Goal: Complete application form

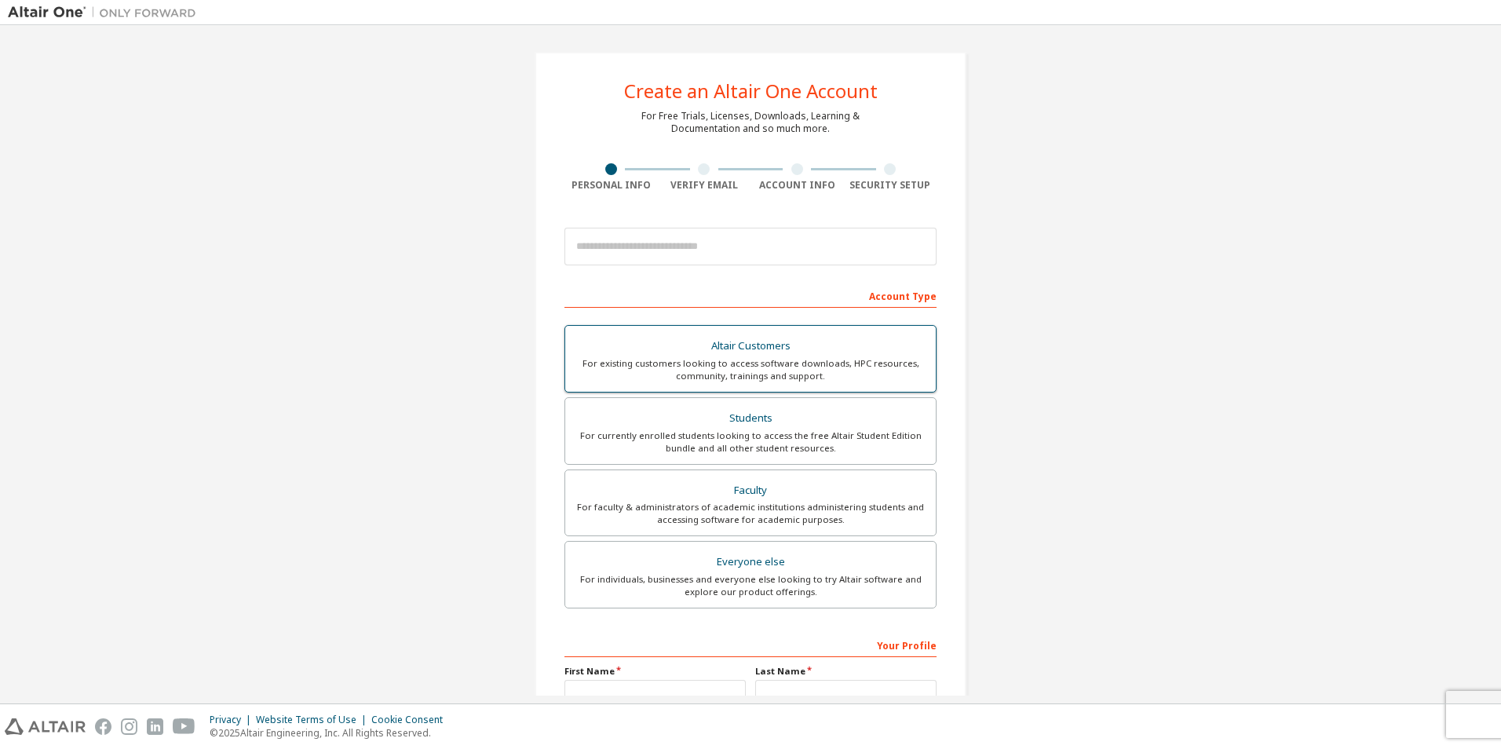
click at [855, 370] on div "For existing customers looking to access software downloads, HPC resources, com…" at bounding box center [750, 369] width 352 height 25
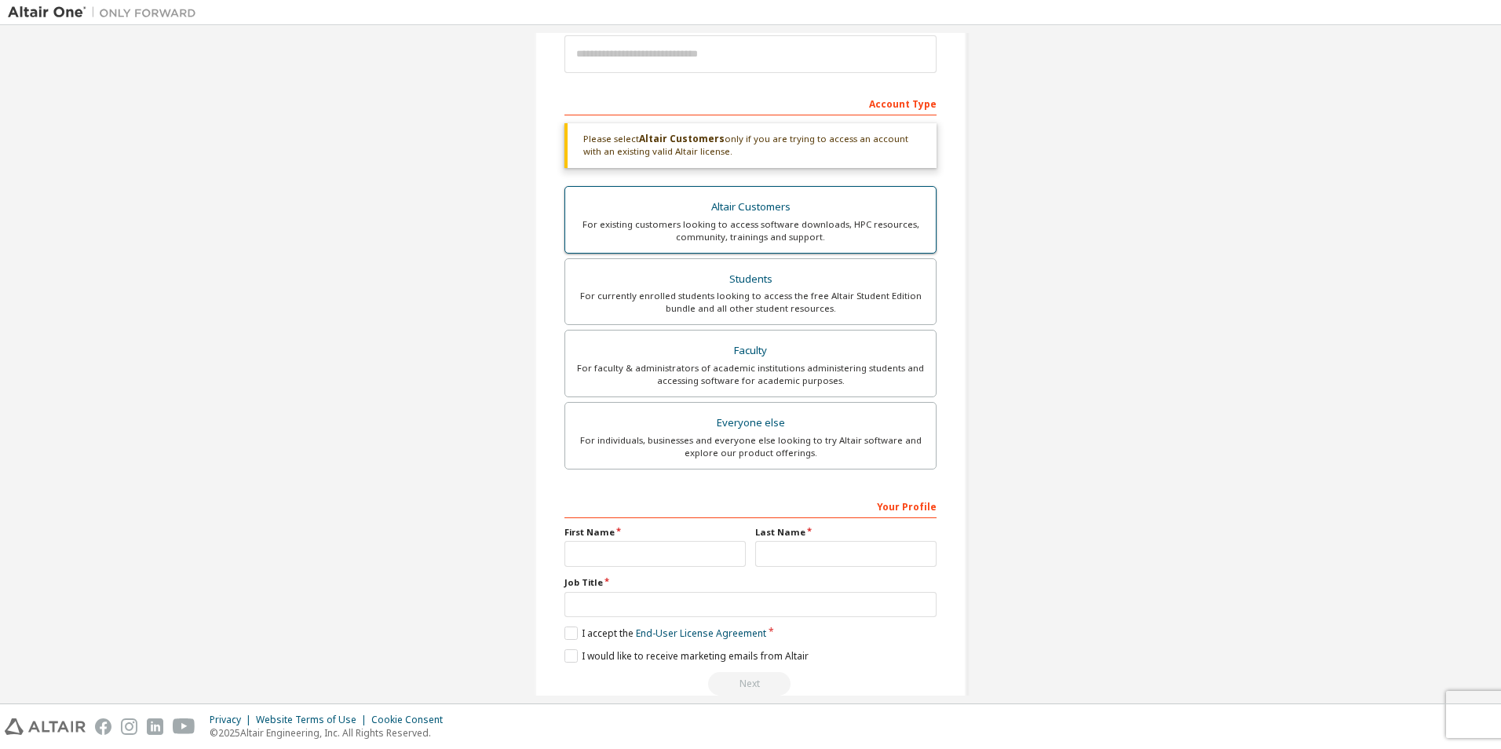
scroll to position [222, 0]
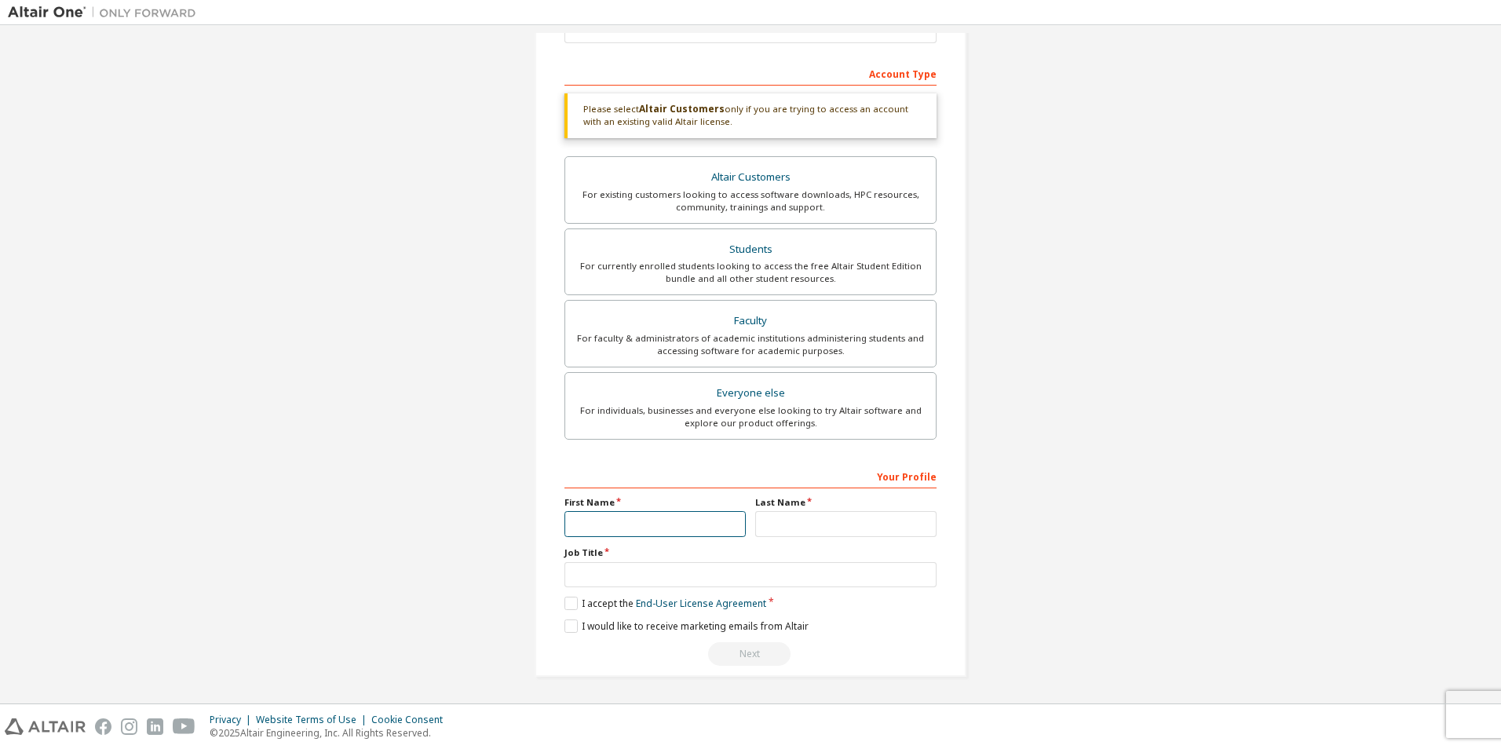
click at [615, 532] on input "text" at bounding box center [654, 524] width 181 height 26
type input "*"
type input "*****"
click at [776, 528] on input "text" at bounding box center [845, 524] width 181 height 26
type input "*****"
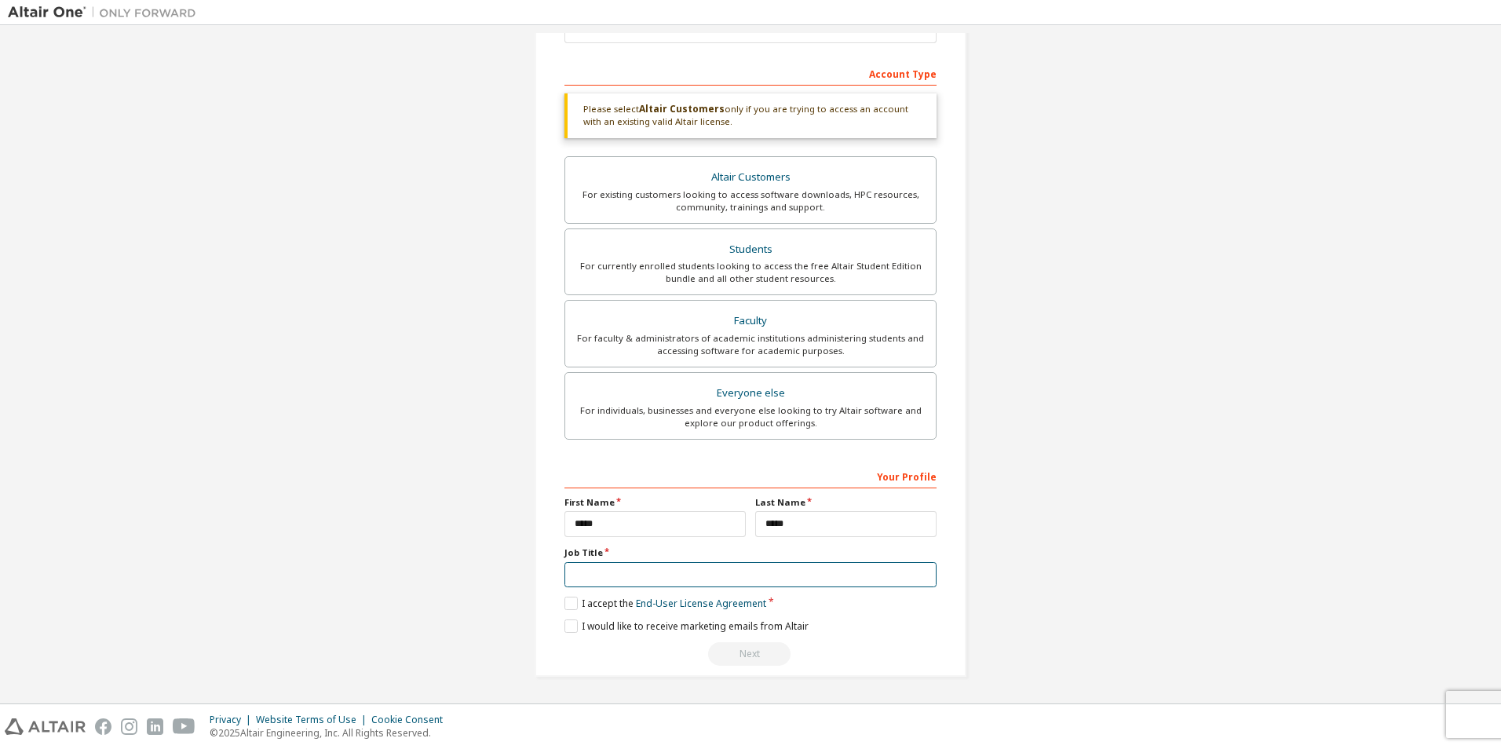
click at [640, 572] on input "text" at bounding box center [750, 575] width 372 height 26
type input "**********"
click at [571, 603] on label "I accept the End-User License Agreement" at bounding box center [665, 602] width 202 height 13
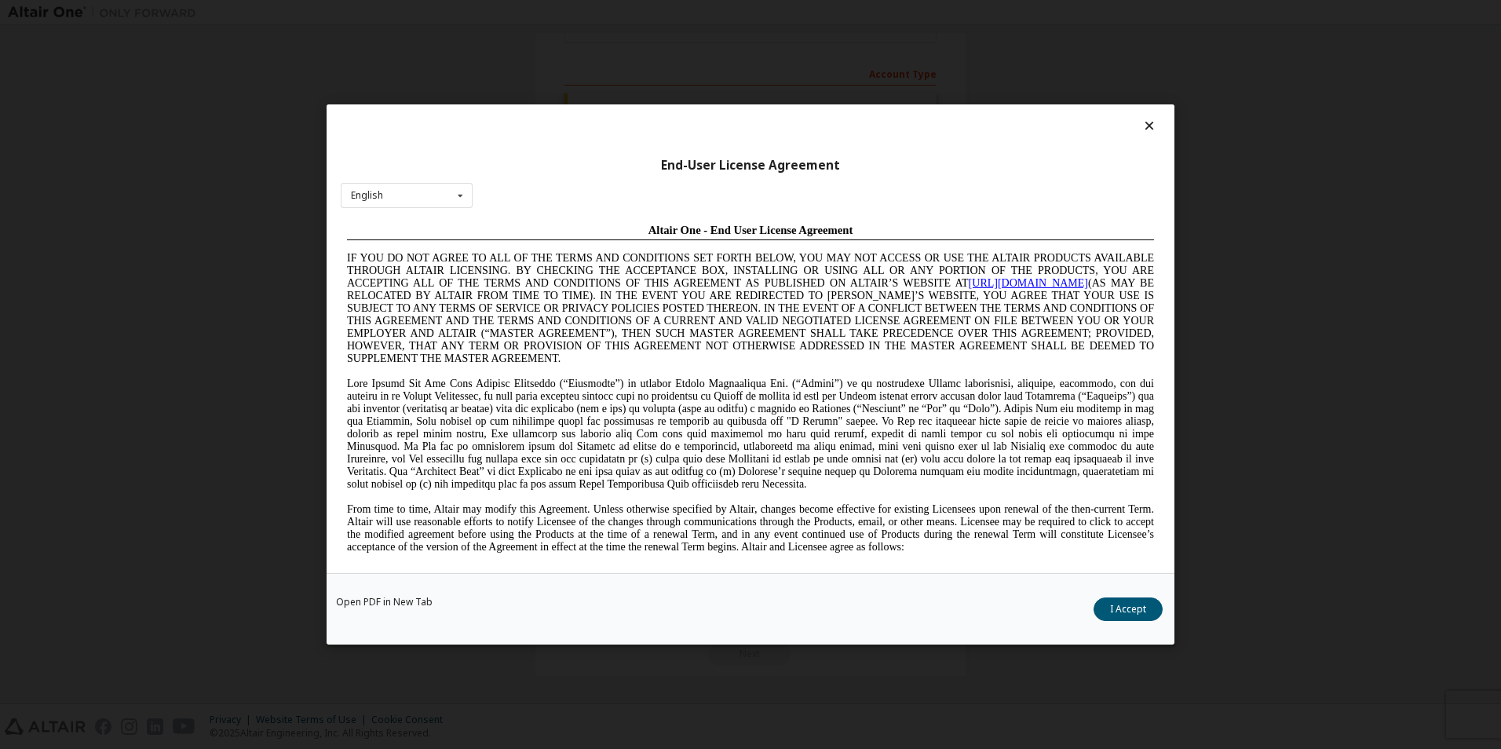
scroll to position [0, 0]
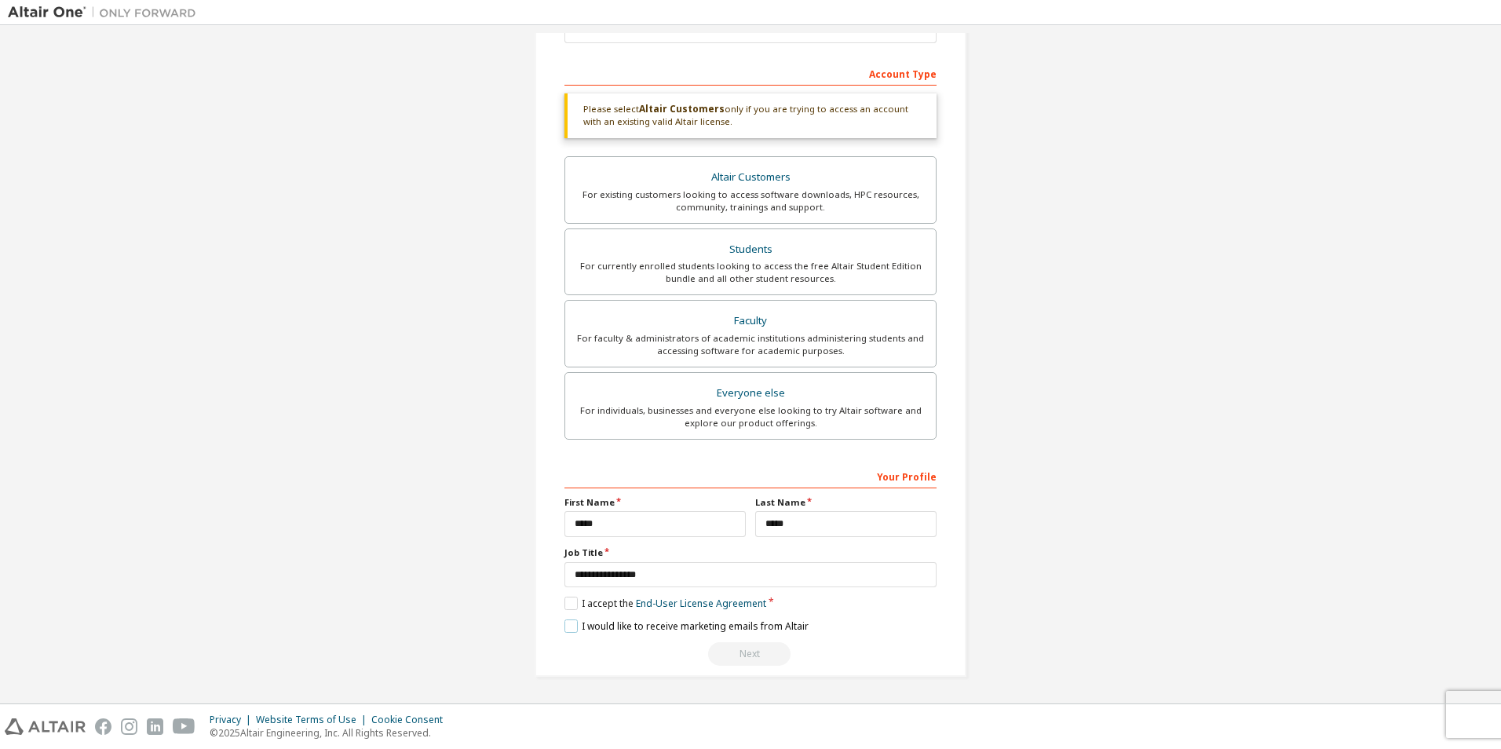
click at [570, 621] on label "I would like to receive marketing emails from Altair" at bounding box center [686, 625] width 244 height 13
click at [564, 622] on label "I would like to receive marketing emails from Altair" at bounding box center [686, 625] width 244 height 13
click at [571, 627] on label "I would like to receive marketing emails from Altair" at bounding box center [686, 625] width 244 height 13
click at [573, 626] on label "I would like to receive marketing emails from Altair" at bounding box center [686, 625] width 244 height 13
click at [669, 595] on div "**********" at bounding box center [750, 564] width 372 height 203
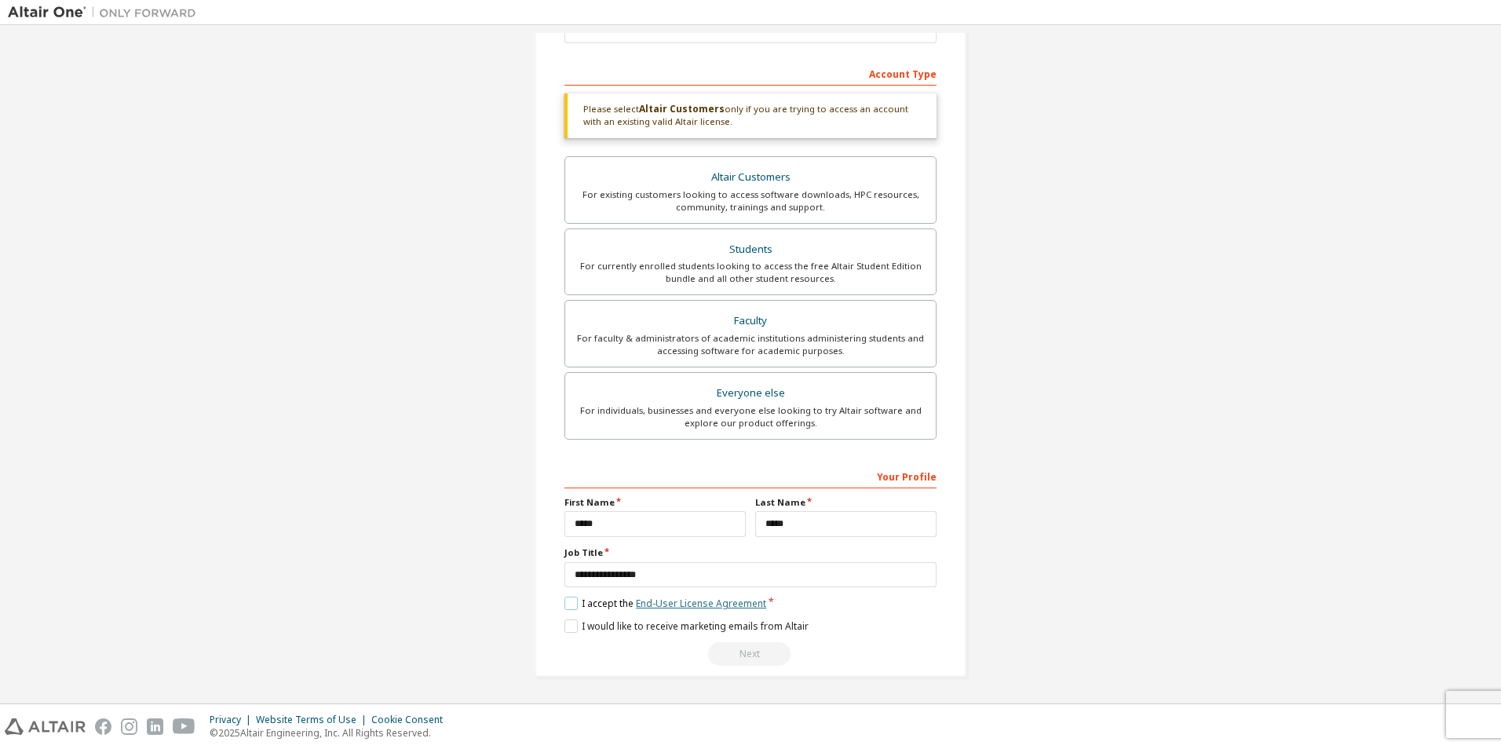
click at [664, 602] on link "End-User License Agreement" at bounding box center [701, 602] width 130 height 13
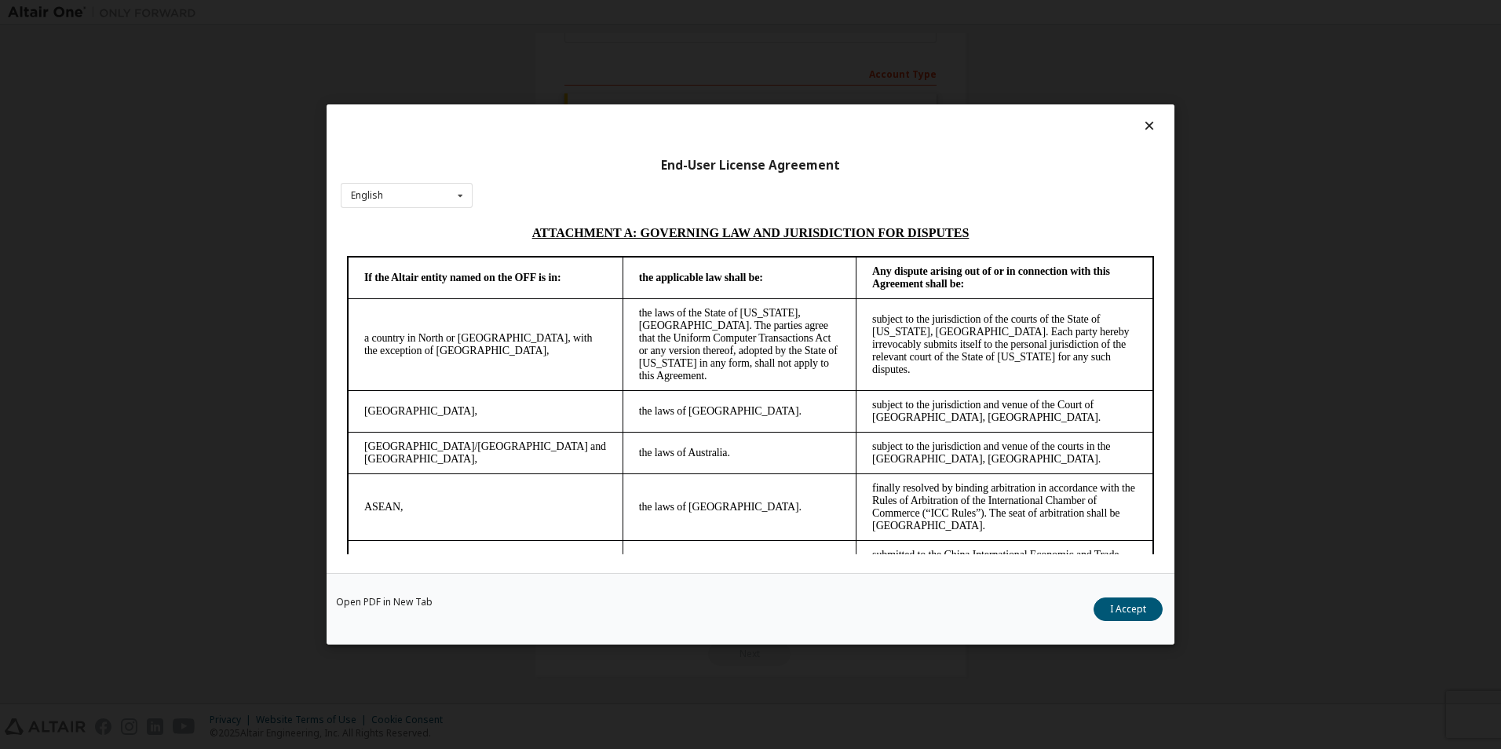
scroll to position [4152, 0]
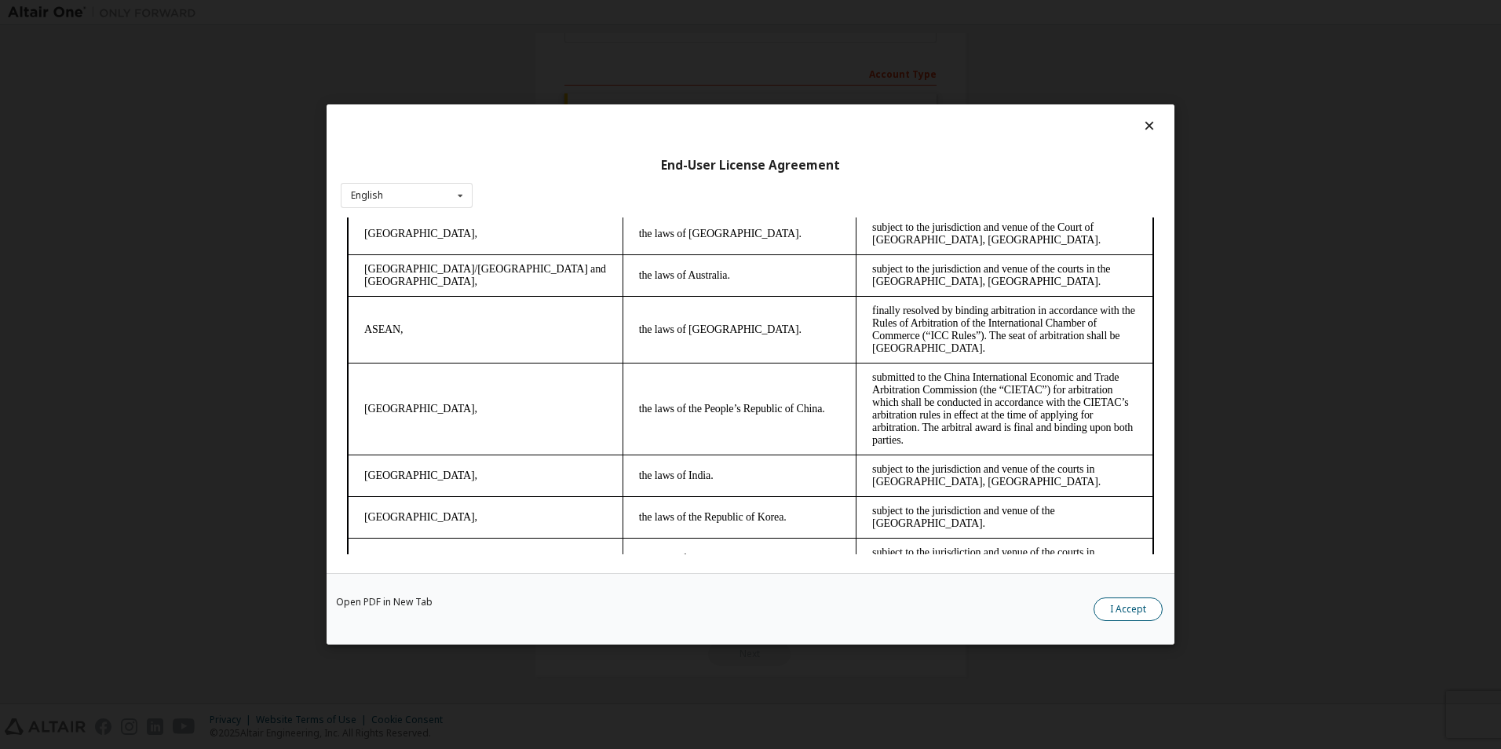
click at [1115, 614] on button "I Accept" at bounding box center [1127, 609] width 69 height 24
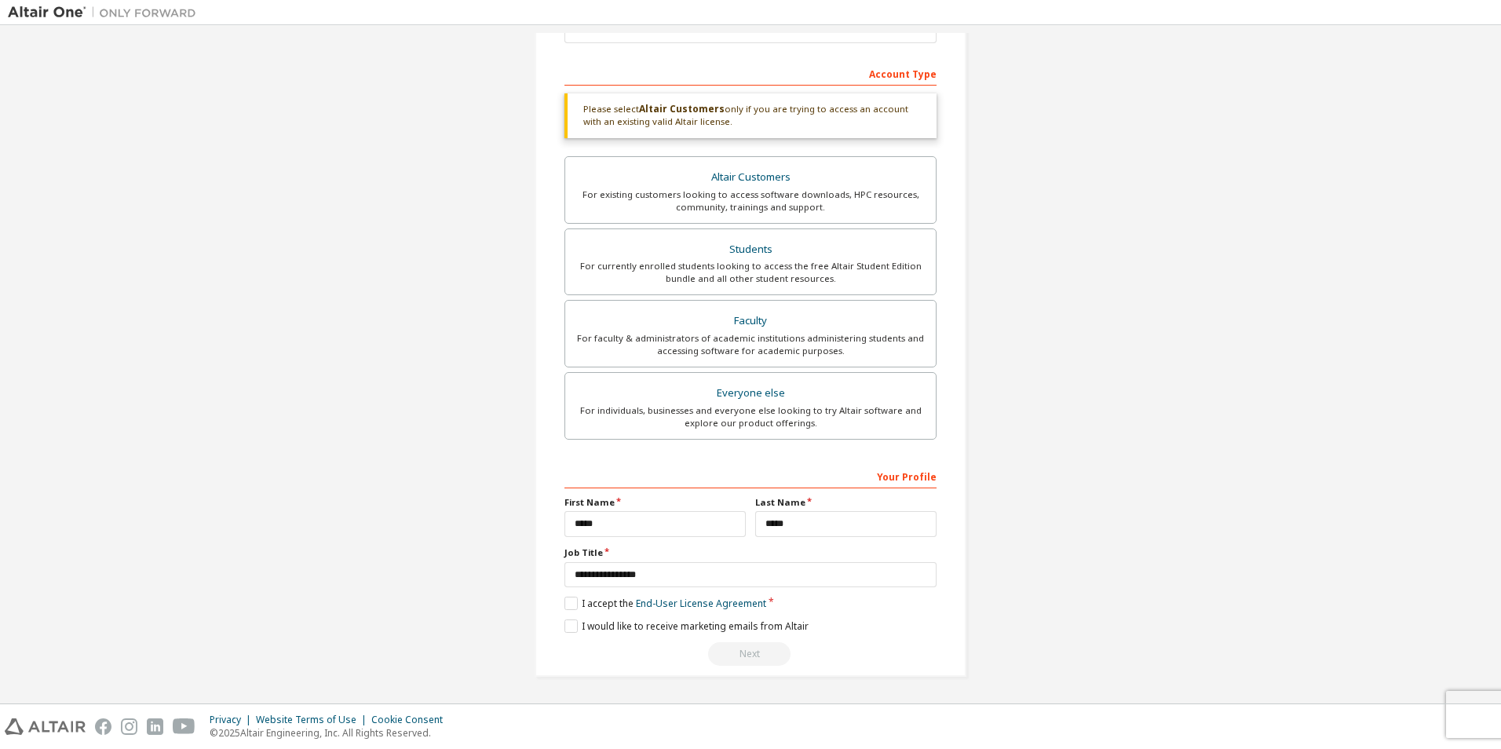
click at [743, 648] on div "Next" at bounding box center [750, 654] width 372 height 24
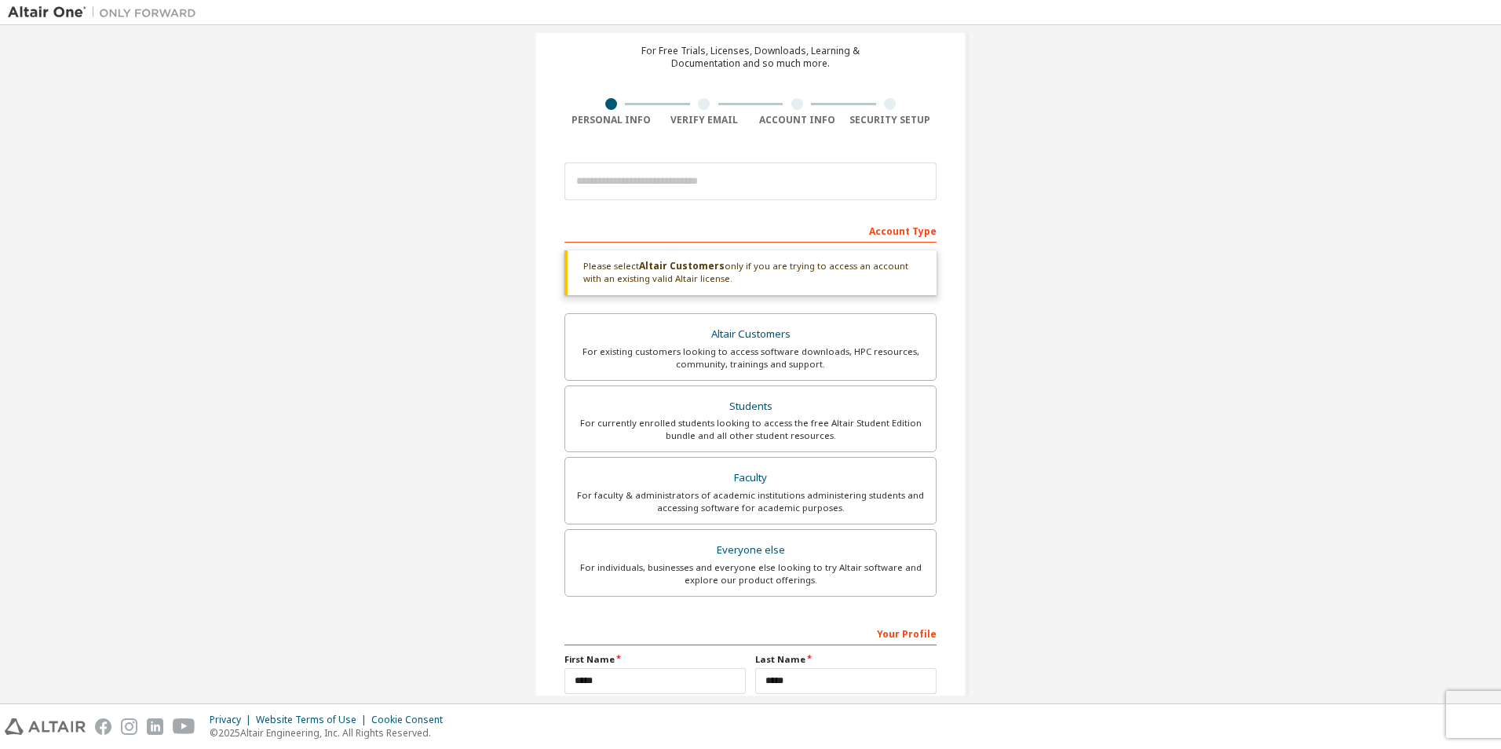
scroll to position [222, 0]
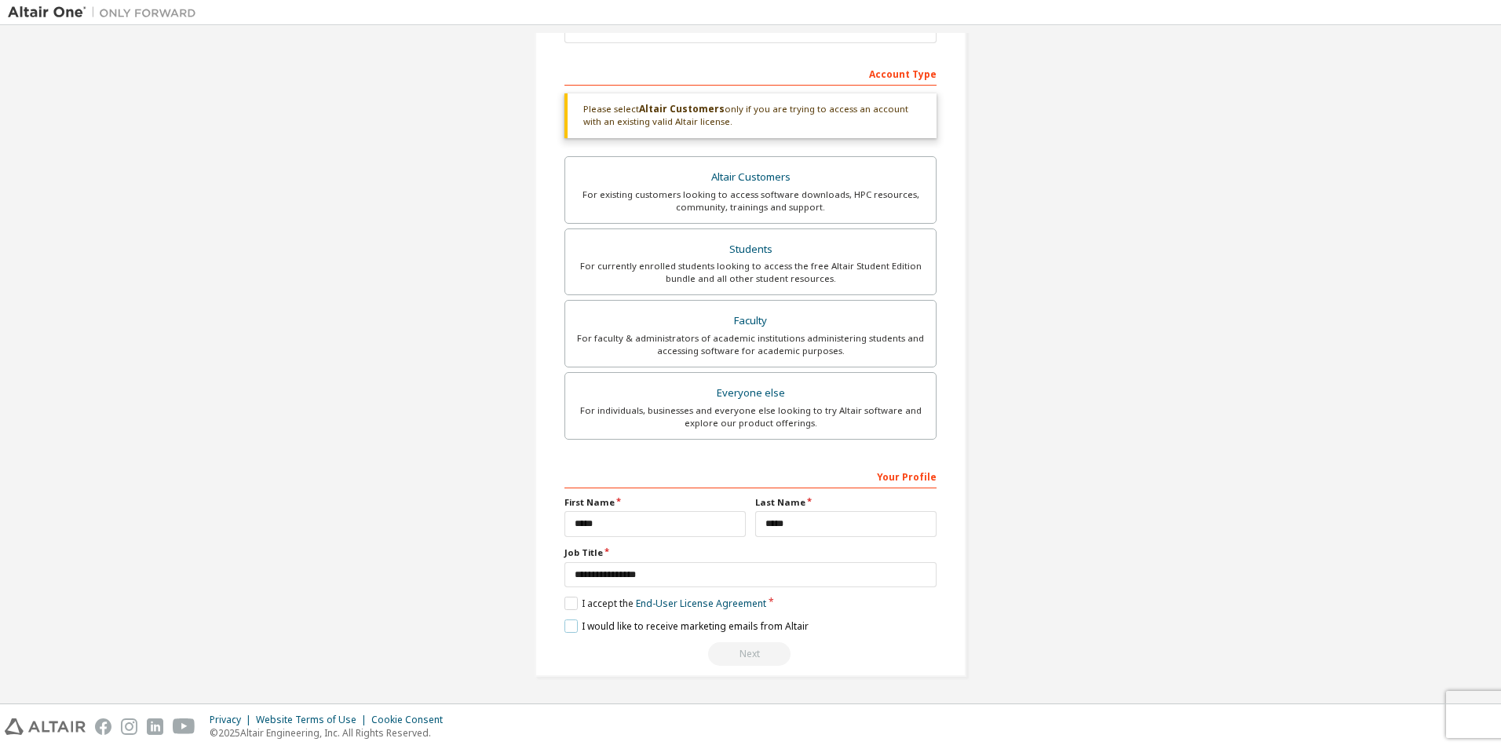
click at [595, 629] on label "I would like to receive marketing emails from Altair" at bounding box center [686, 625] width 244 height 13
click at [722, 636] on div "**********" at bounding box center [750, 564] width 372 height 203
click at [724, 646] on div "Next" at bounding box center [750, 654] width 372 height 24
click at [724, 647] on div "Next" at bounding box center [750, 654] width 372 height 24
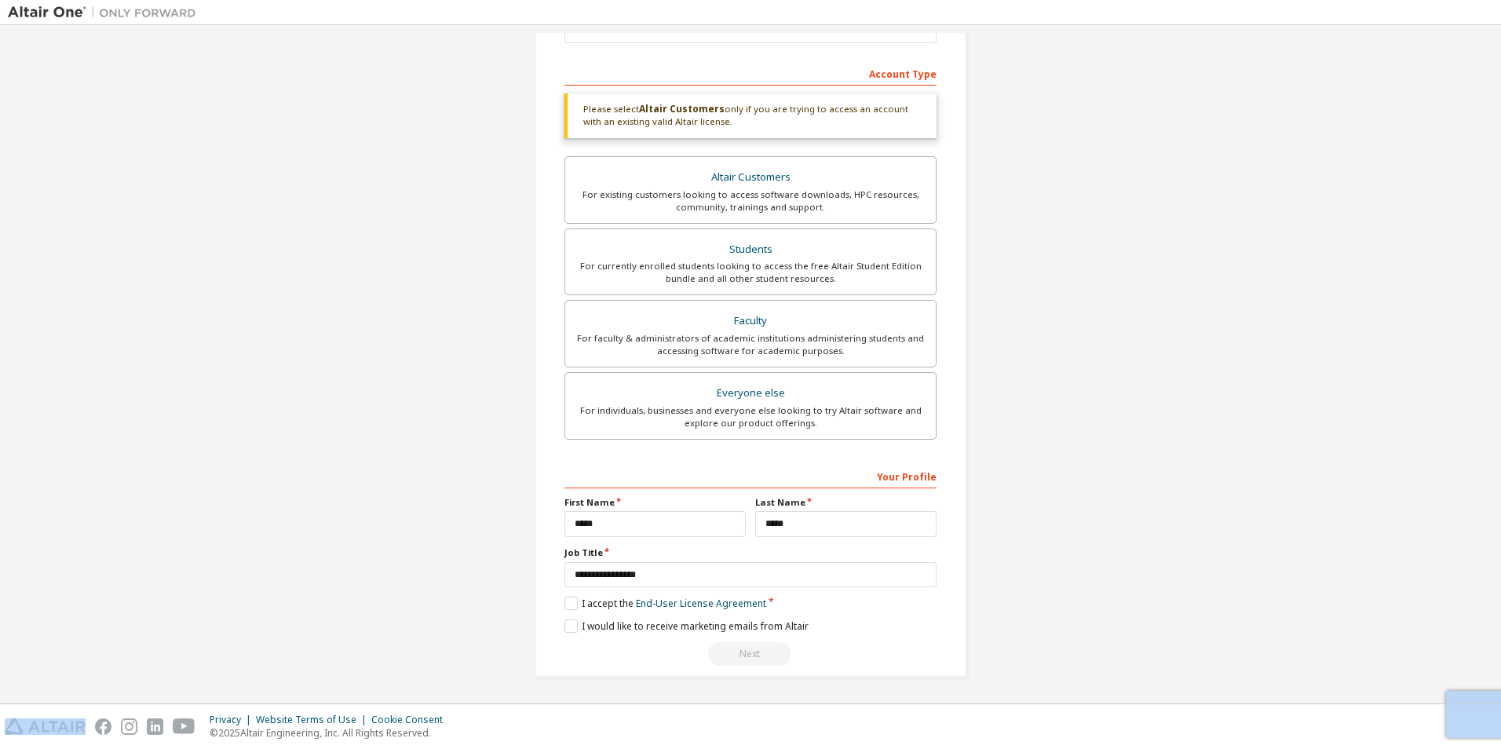
click at [724, 647] on div "Next" at bounding box center [750, 654] width 372 height 24
click at [1472, 707] on div "Privacy Website Terms of Use Cookie Consent © 2025 Altair Engineering, Inc. All…" at bounding box center [750, 726] width 1501 height 45
click at [1476, 724] on div "Privacy Website Terms of Use Cookie Consent © 2025 Altair Engineering, Inc. All…" at bounding box center [750, 726] width 1501 height 45
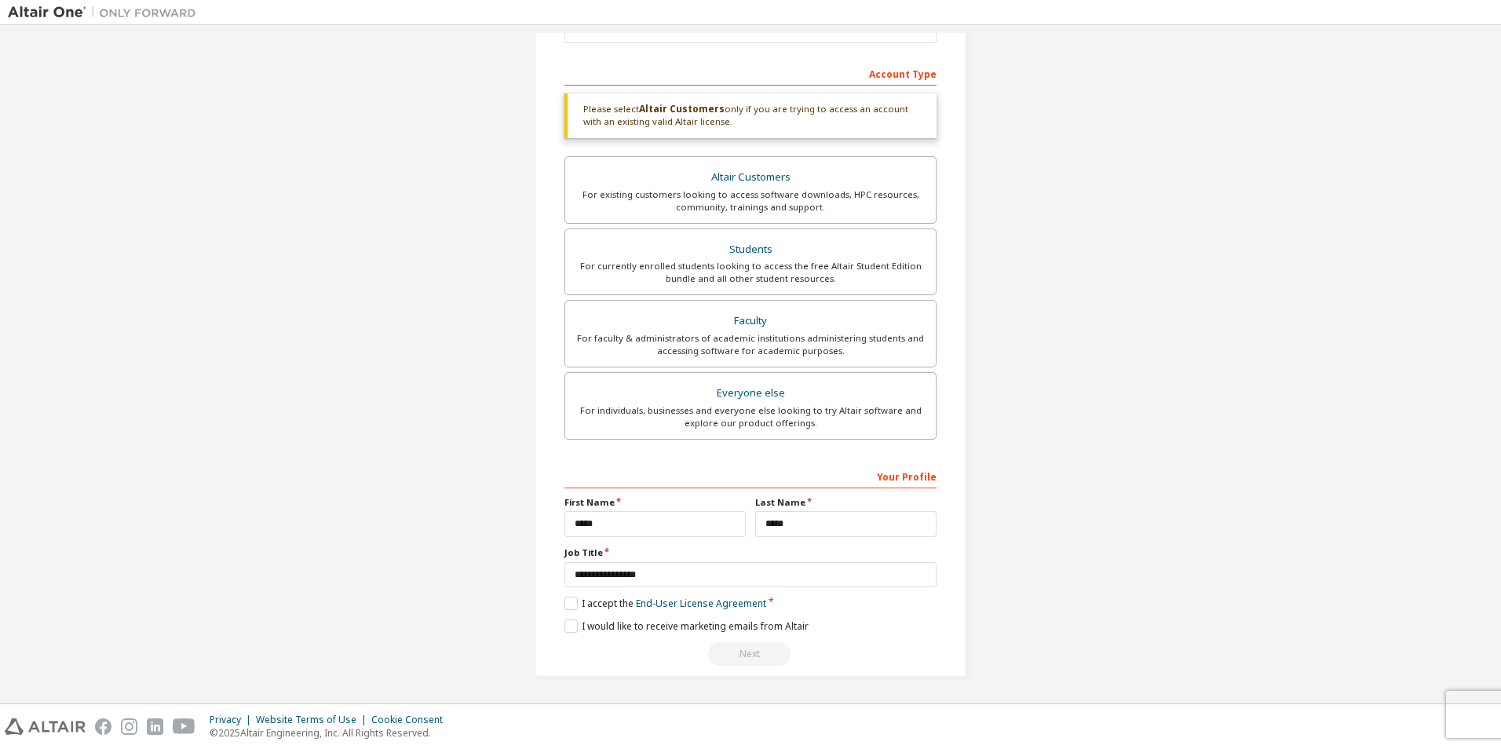
click at [735, 652] on div "Next" at bounding box center [750, 654] width 372 height 24
click at [740, 653] on div "Next" at bounding box center [750, 654] width 372 height 24
